Goal: Find specific page/section: Find specific page/section

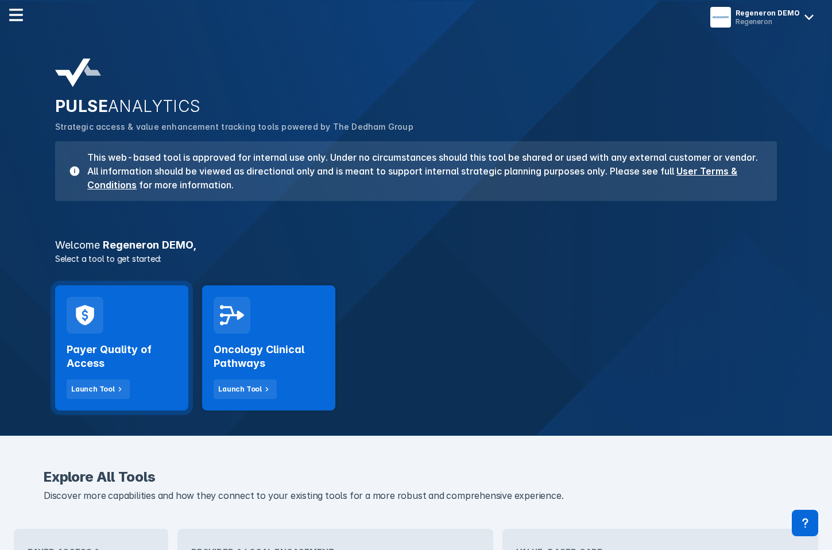
click at [113, 333] on div "Payer Quality of Access Launch Tool" at bounding box center [121, 347] width 133 height 125
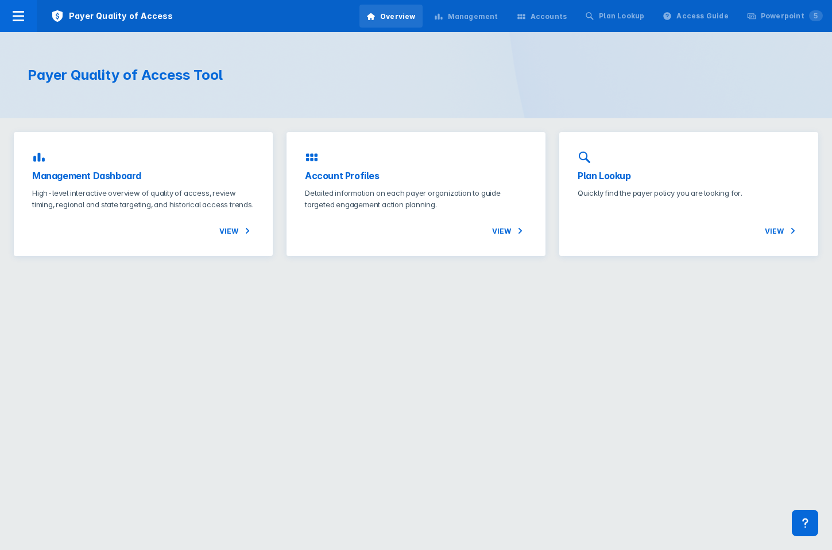
click at [474, 33] on div "Payer Quality of Access Tool" at bounding box center [416, 75] width 832 height 86
click at [488, 15] on div "Management" at bounding box center [473, 16] width 51 height 10
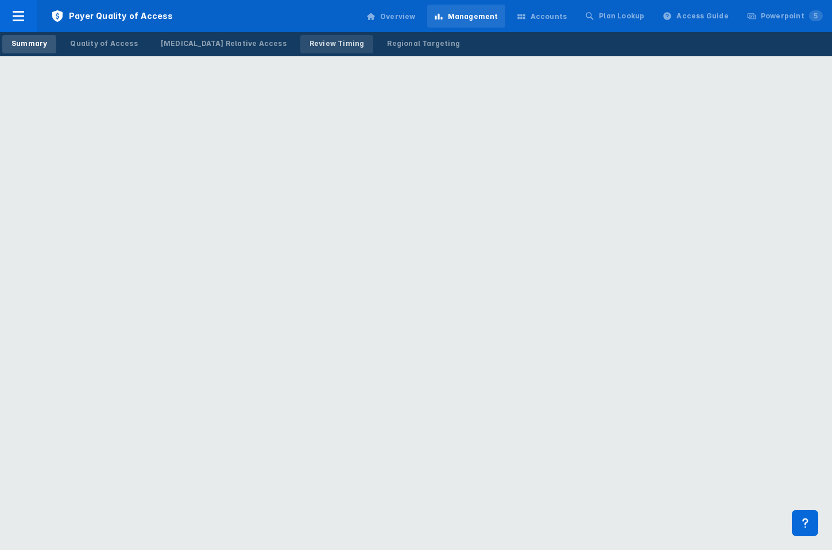
click at [310, 40] on div "Review Timing" at bounding box center [337, 43] width 55 height 10
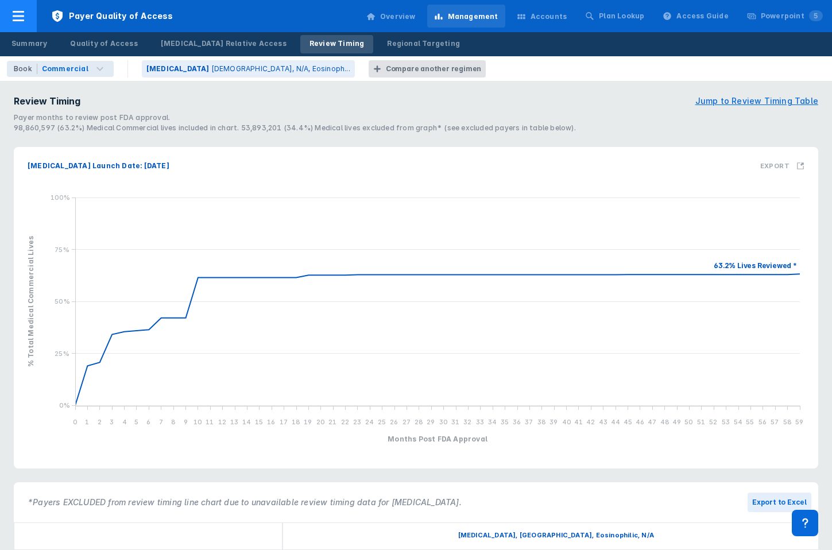
click at [22, 21] on icon at bounding box center [18, 16] width 11 height 10
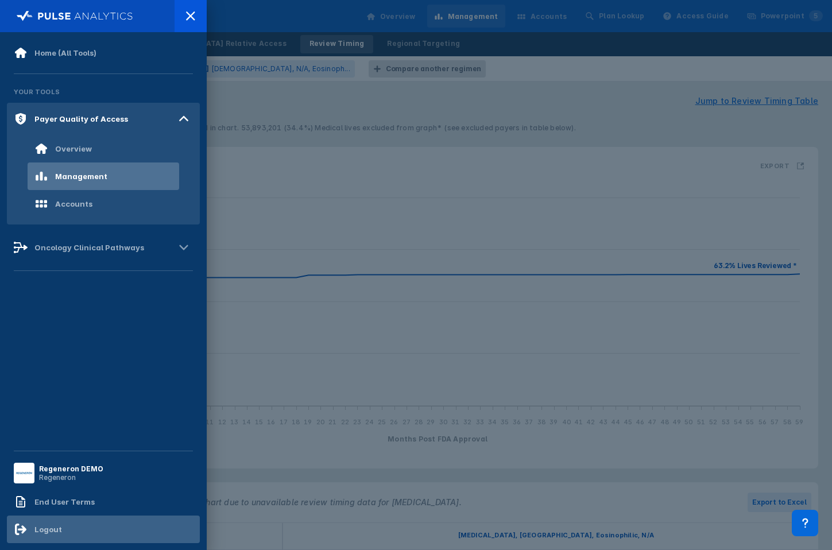
click at [39, 529] on div "Logout" at bounding box center [48, 529] width 28 height 9
